Goal: Information Seeking & Learning: Learn about a topic

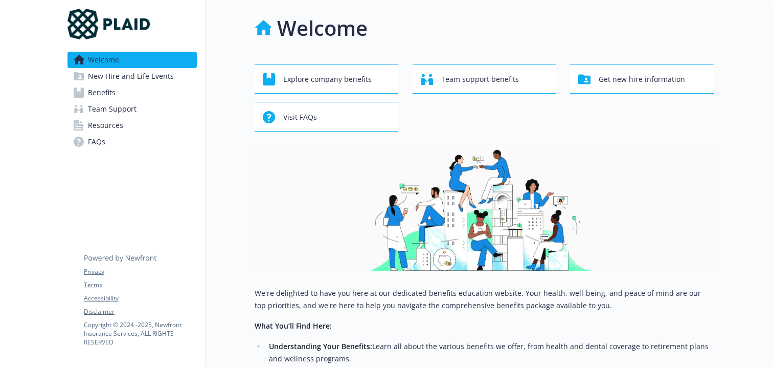
click at [462, 149] on img at bounding box center [484, 209] width 459 height 123
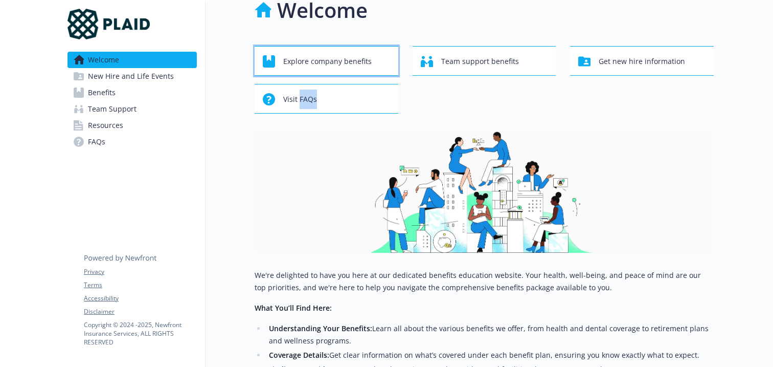
click at [314, 66] on span "Explore company benefits" at bounding box center [327, 61] width 88 height 19
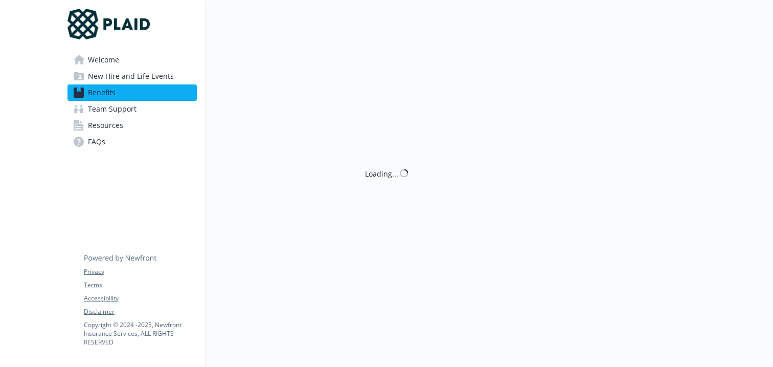
scroll to position [18, 0]
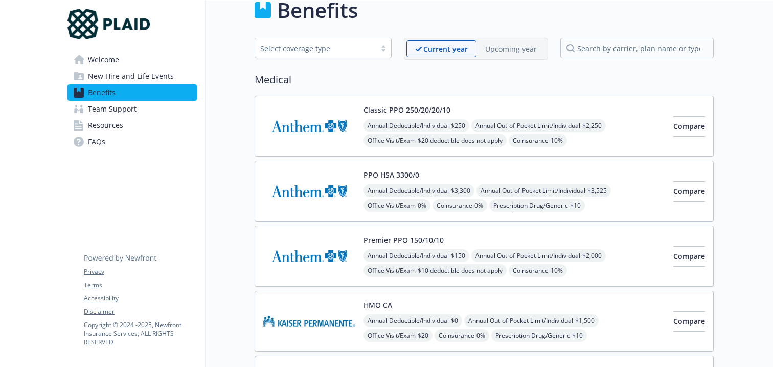
click at [517, 50] on p "Upcoming year" at bounding box center [511, 48] width 52 height 11
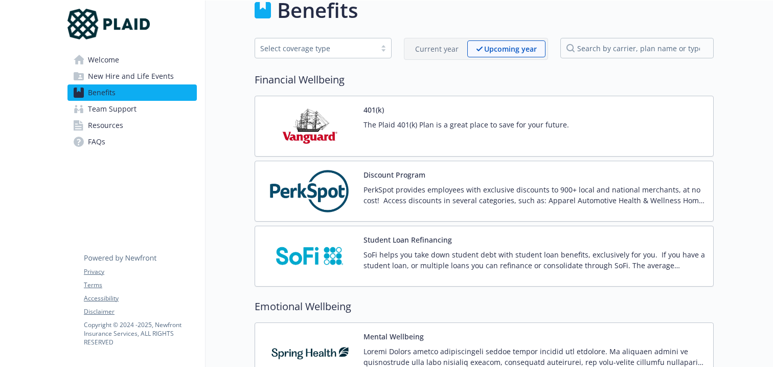
click at [445, 44] on p "Current year" at bounding box center [436, 48] width 43 height 11
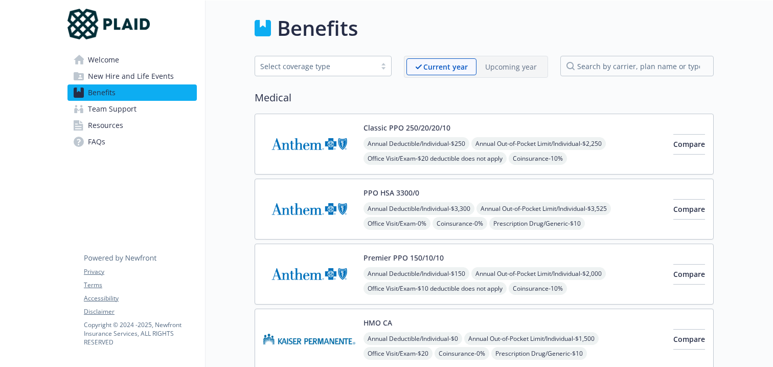
click at [444, 73] on div "Current year" at bounding box center [441, 66] width 70 height 17
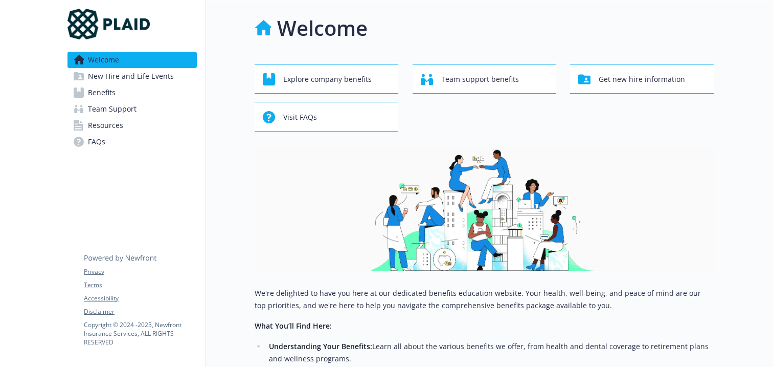
click at [620, 20] on div "Welcome" at bounding box center [484, 28] width 459 height 31
click at [330, 78] on span "Explore company benefits" at bounding box center [327, 79] width 88 height 19
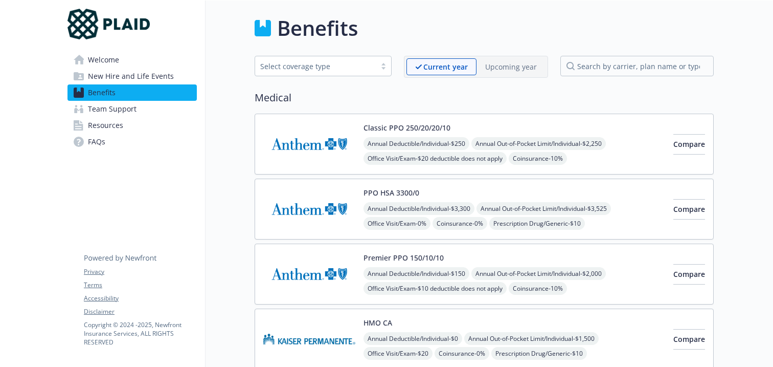
click at [496, 73] on div "Upcoming year" at bounding box center [511, 66] width 69 height 17
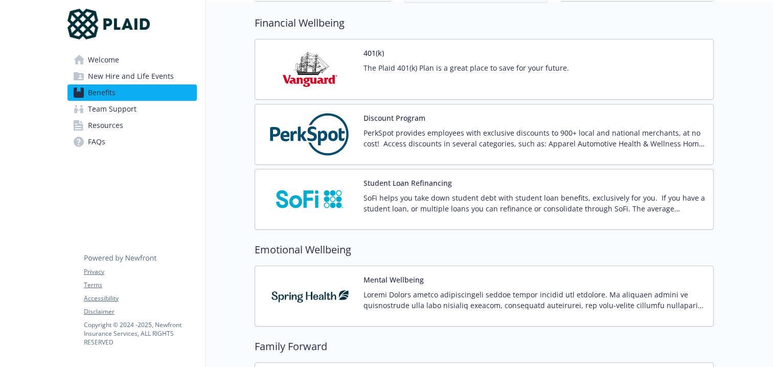
scroll to position [75, 0]
click at [421, 133] on p "PerkSpot provides employees with exclusive discounts to 900+ local and national…" at bounding box center [535, 137] width 342 height 21
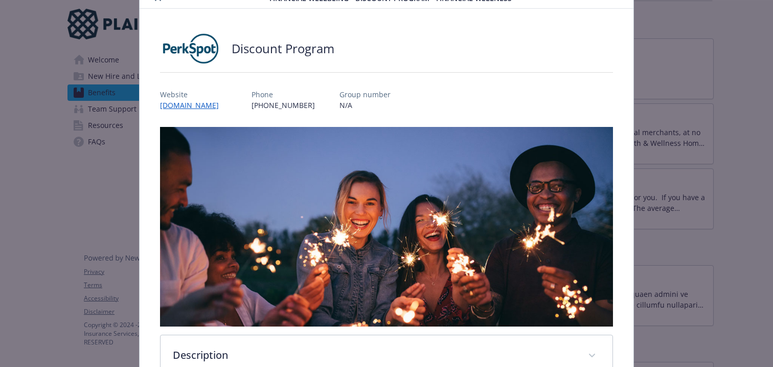
scroll to position [216, 0]
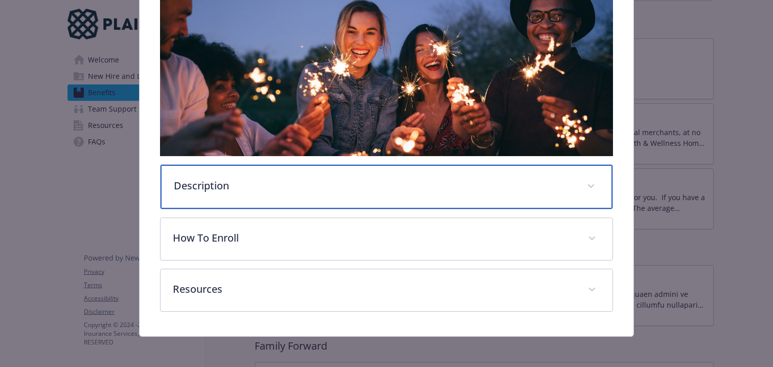
click at [267, 179] on p "Description" at bounding box center [374, 185] width 401 height 15
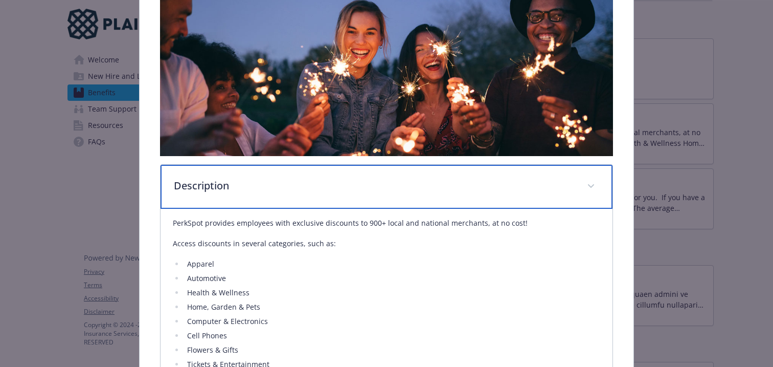
scroll to position [422, 0]
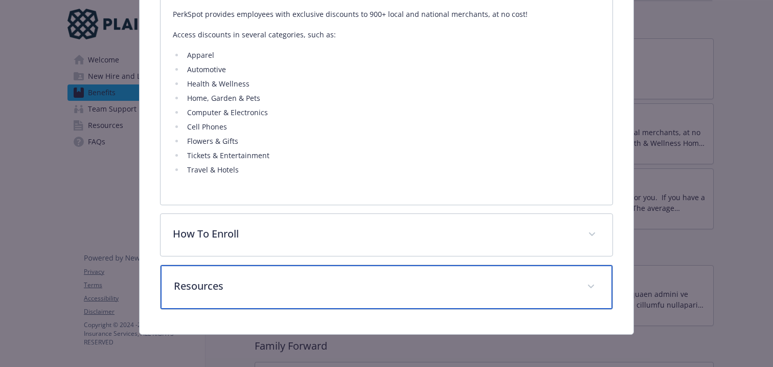
click at [304, 291] on p "Resources" at bounding box center [374, 285] width 401 height 15
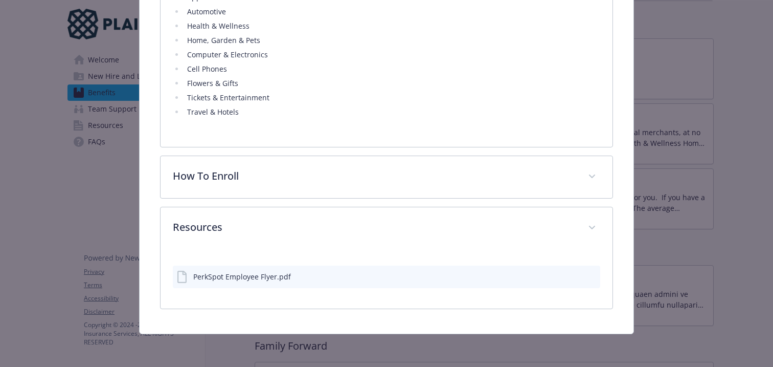
scroll to position [480, 0]
click at [215, 281] on div "PerkSpot Employee Flyer.pdf" at bounding box center [242, 277] width 98 height 11
click at [572, 275] on icon "download file" at bounding box center [574, 276] width 8 height 8
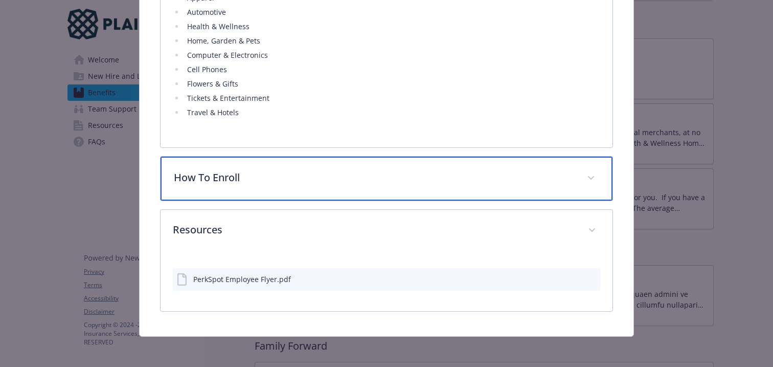
click at [327, 163] on div "How To Enroll" at bounding box center [387, 178] width 452 height 44
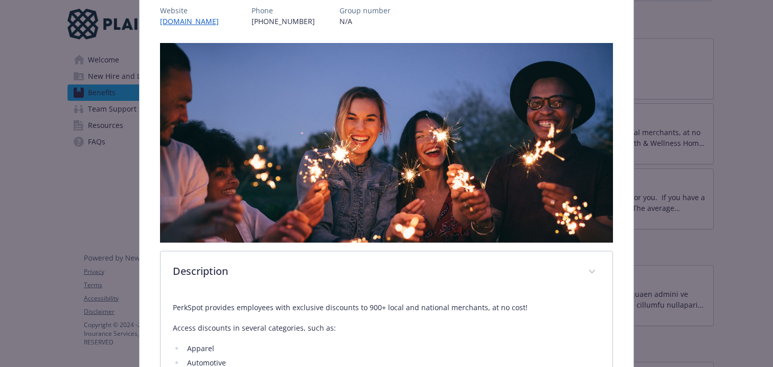
scroll to position [0, 0]
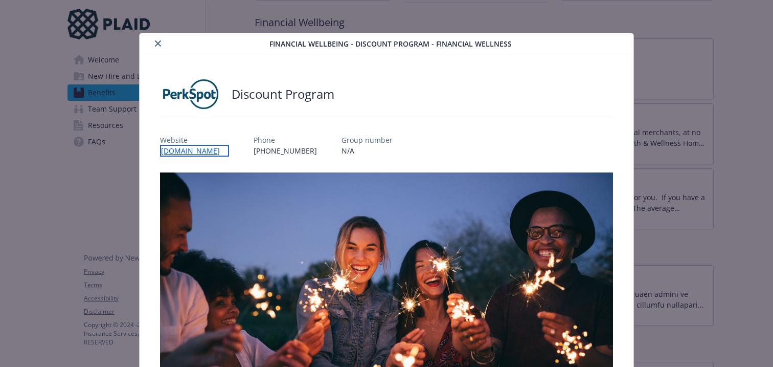
click at [216, 151] on link "[DOMAIN_NAME]" at bounding box center [194, 151] width 69 height 12
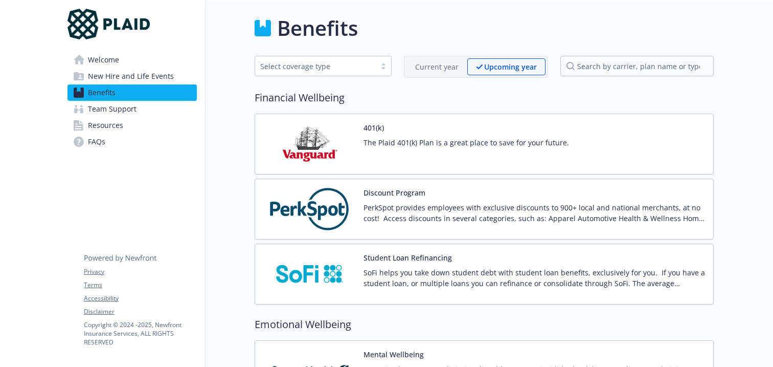
click at [369, 154] on div "The Plaid 401(k) Plan is a great place to save for your future." at bounding box center [467, 151] width 206 height 29
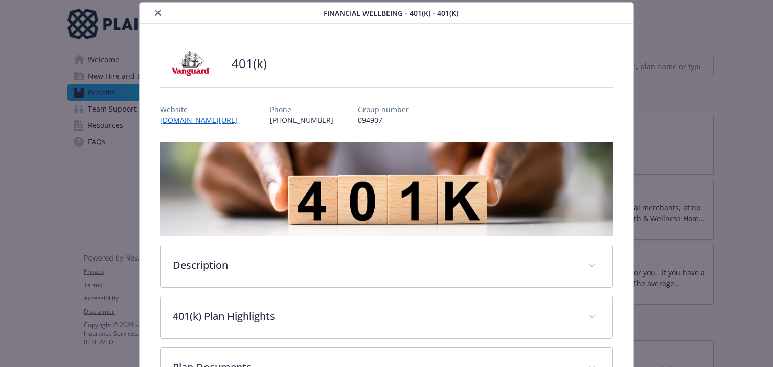
scroll to position [162, 0]
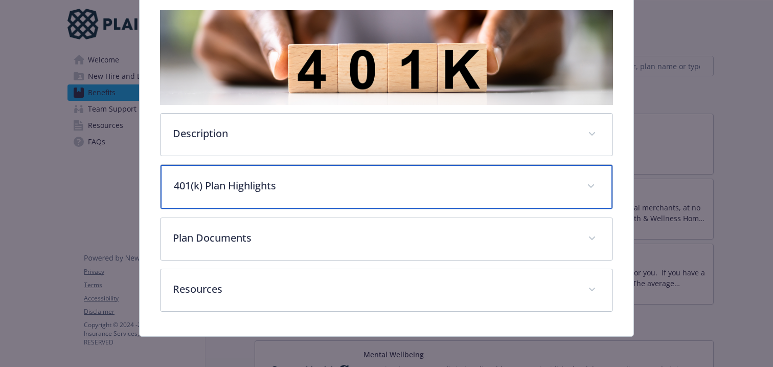
click at [504, 191] on p "401(k) Plan Highlights" at bounding box center [374, 185] width 401 height 15
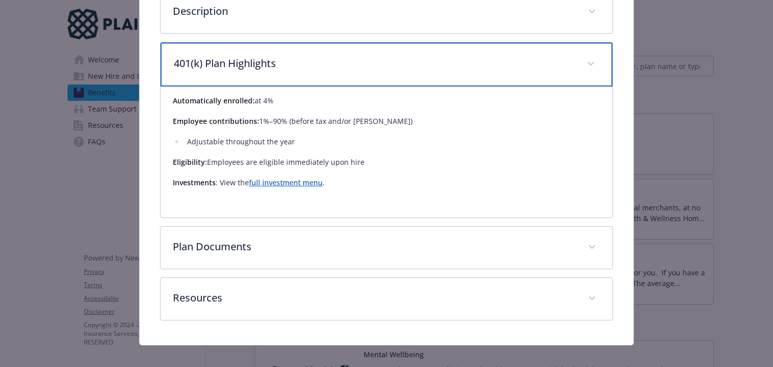
scroll to position [292, 0]
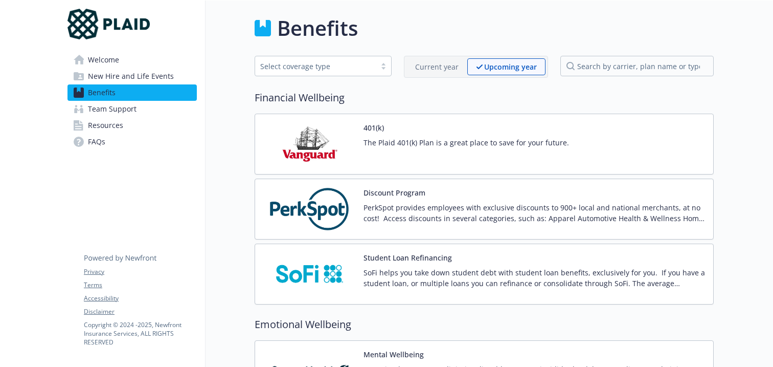
click at [122, 125] on link "Resources" at bounding box center [131, 125] width 129 height 16
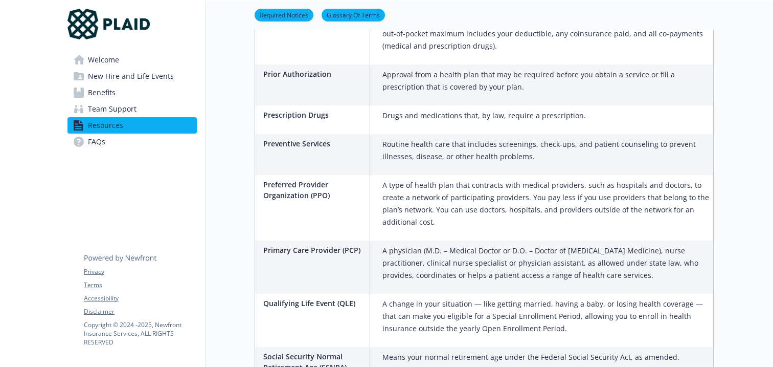
scroll to position [1624, 0]
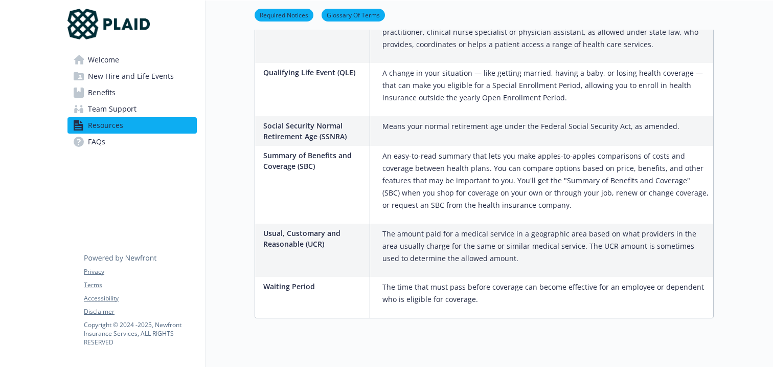
click at [106, 146] on link "FAQs" at bounding box center [131, 141] width 129 height 16
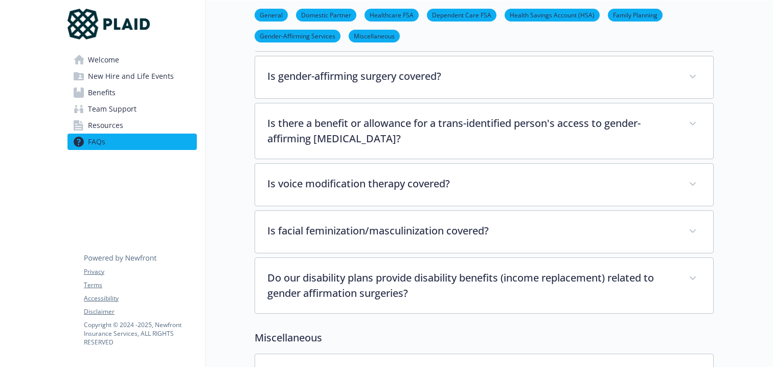
scroll to position [2752, 0]
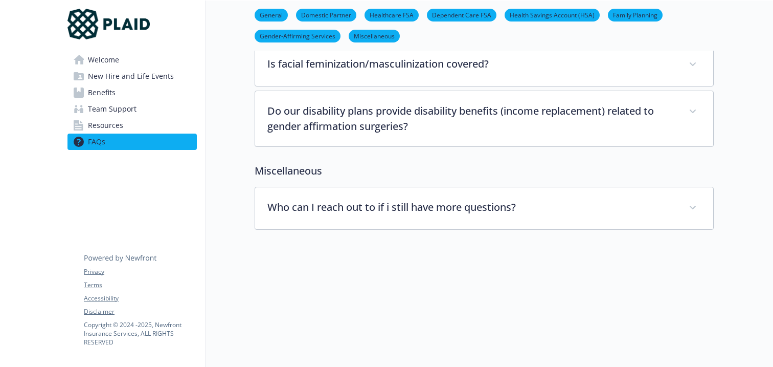
click at [122, 59] on link "Welcome" at bounding box center [131, 60] width 129 height 16
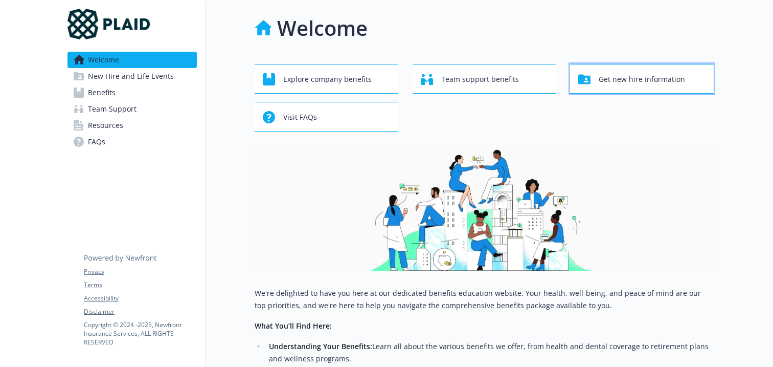
click at [622, 82] on span "Get new hire information" at bounding box center [642, 79] width 86 height 19
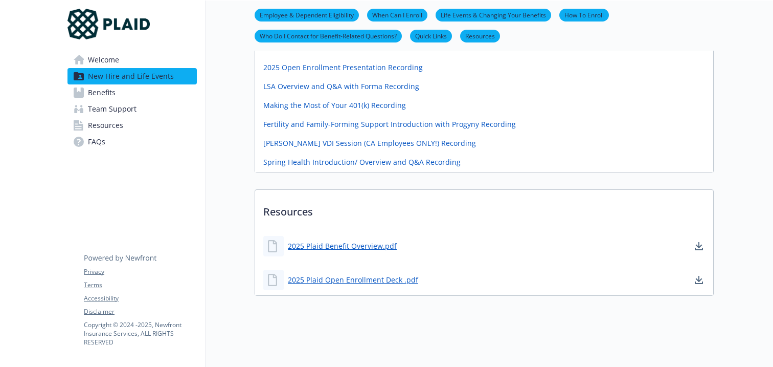
scroll to position [476, 0]
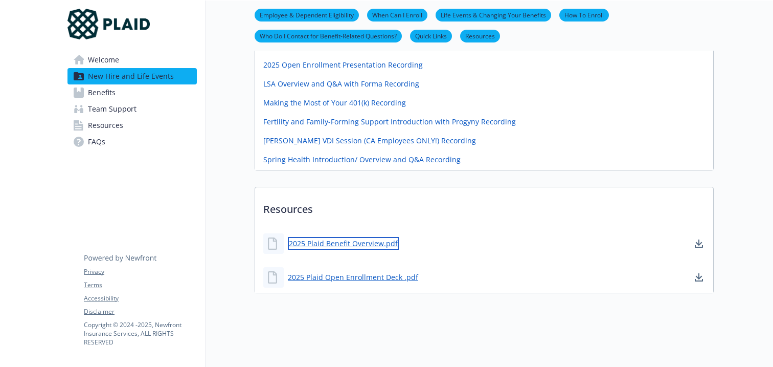
click at [358, 245] on link "2025 Plaid Benefit Overview.pdf" at bounding box center [343, 243] width 111 height 13
